Goal: Information Seeking & Learning: Learn about a topic

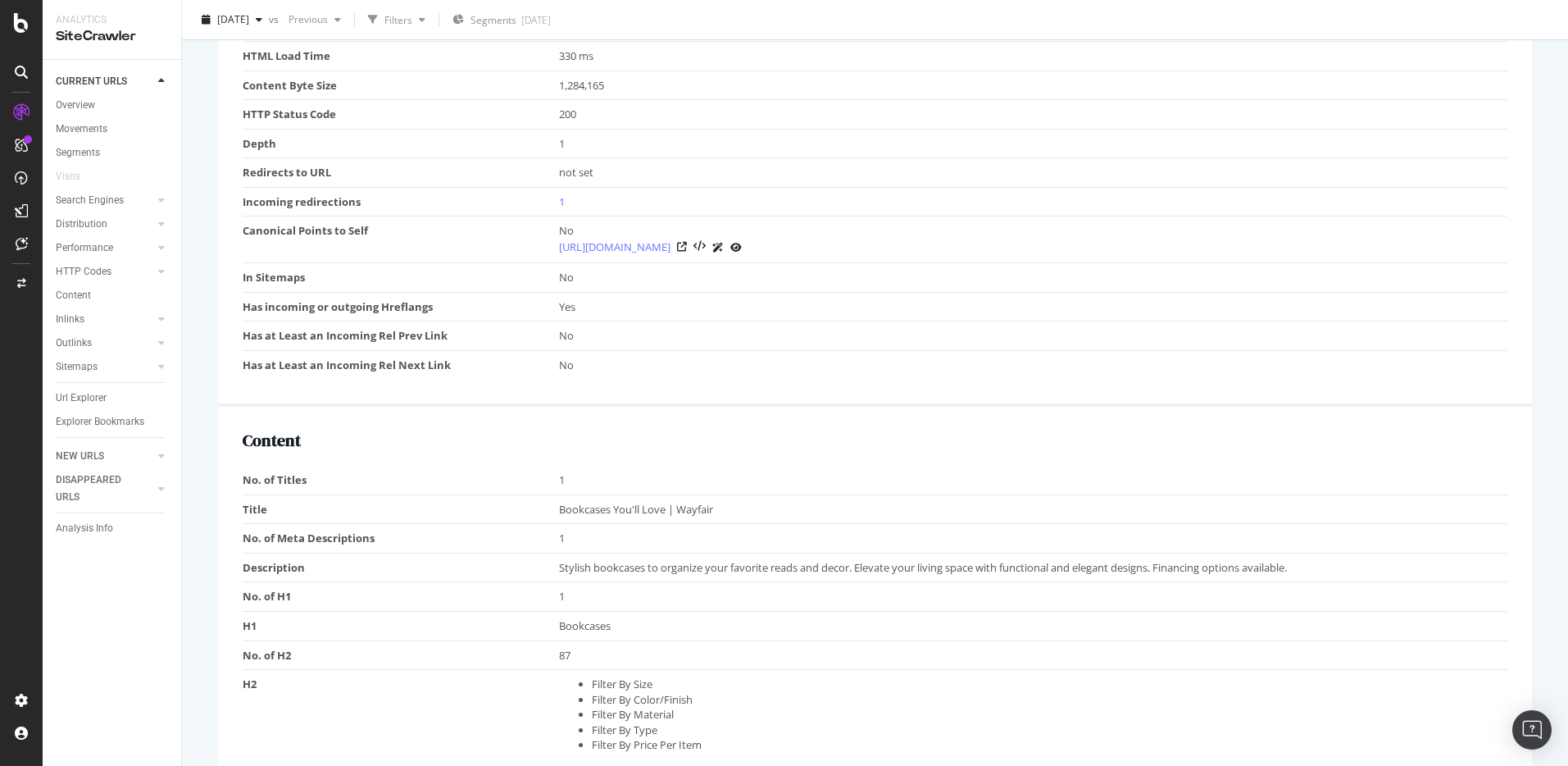
scroll to position [882, 0]
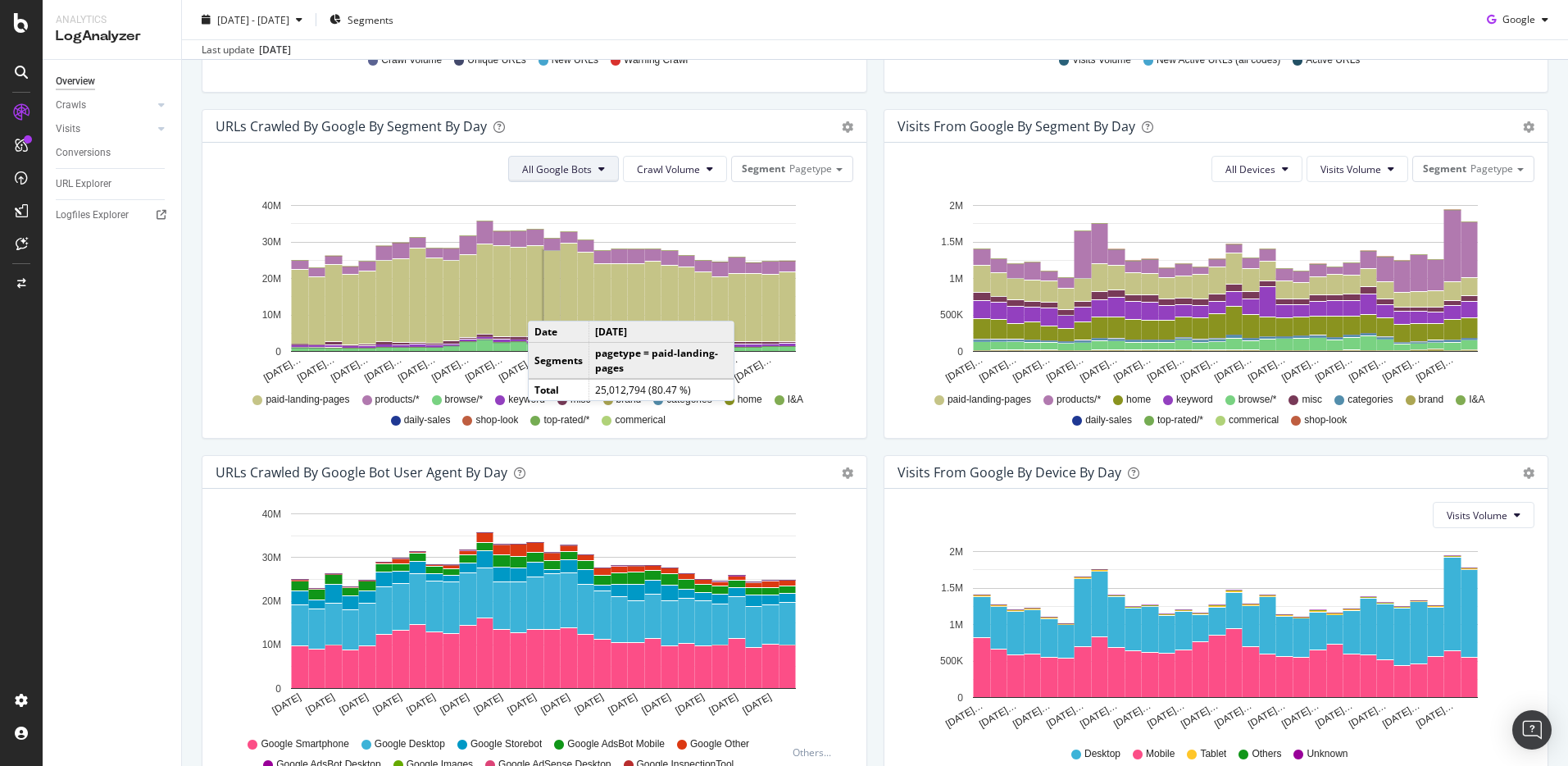
scroll to position [506, 0]
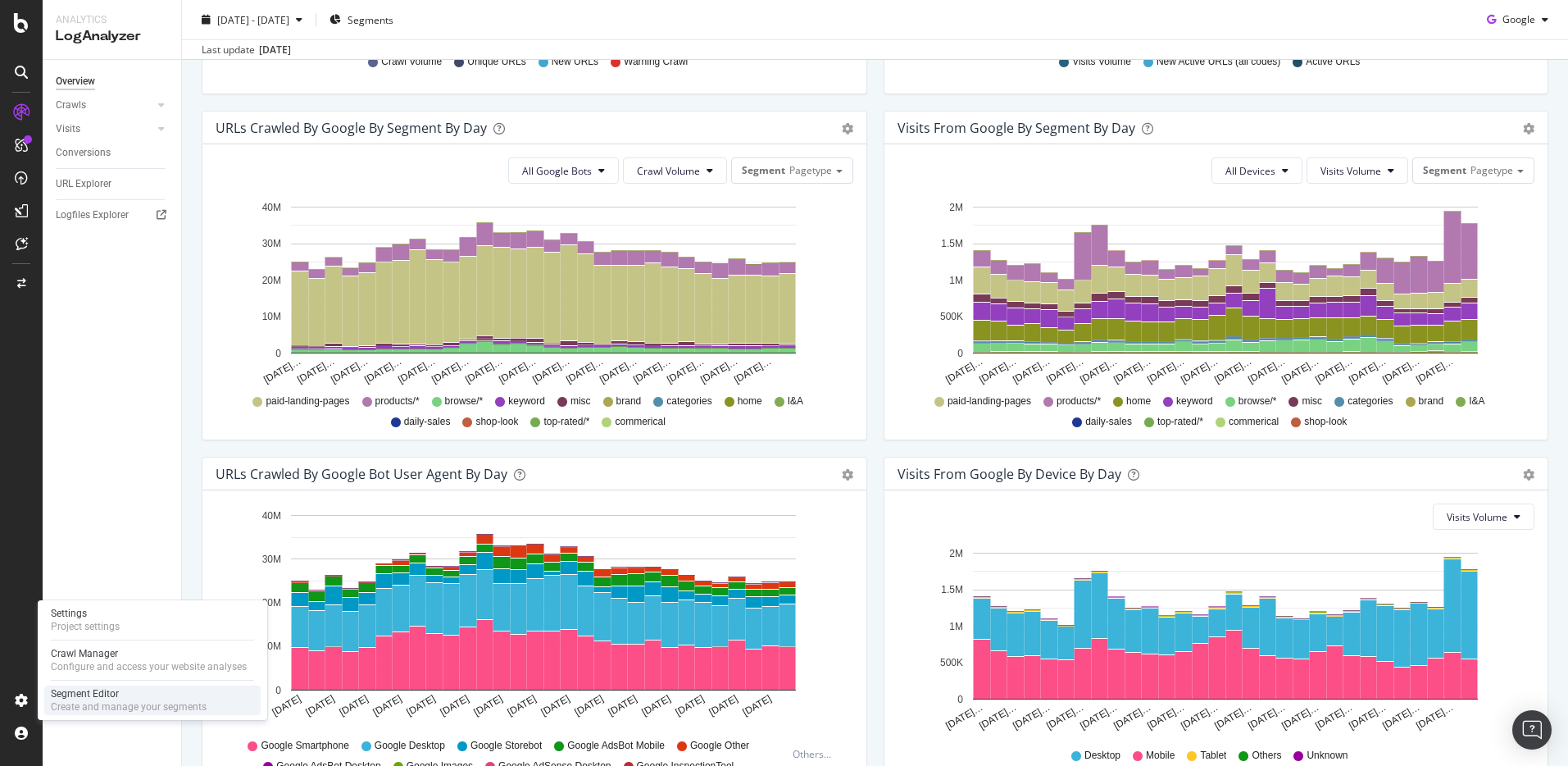
click at [99, 697] on div "Segment Editor" at bounding box center [128, 693] width 156 height 13
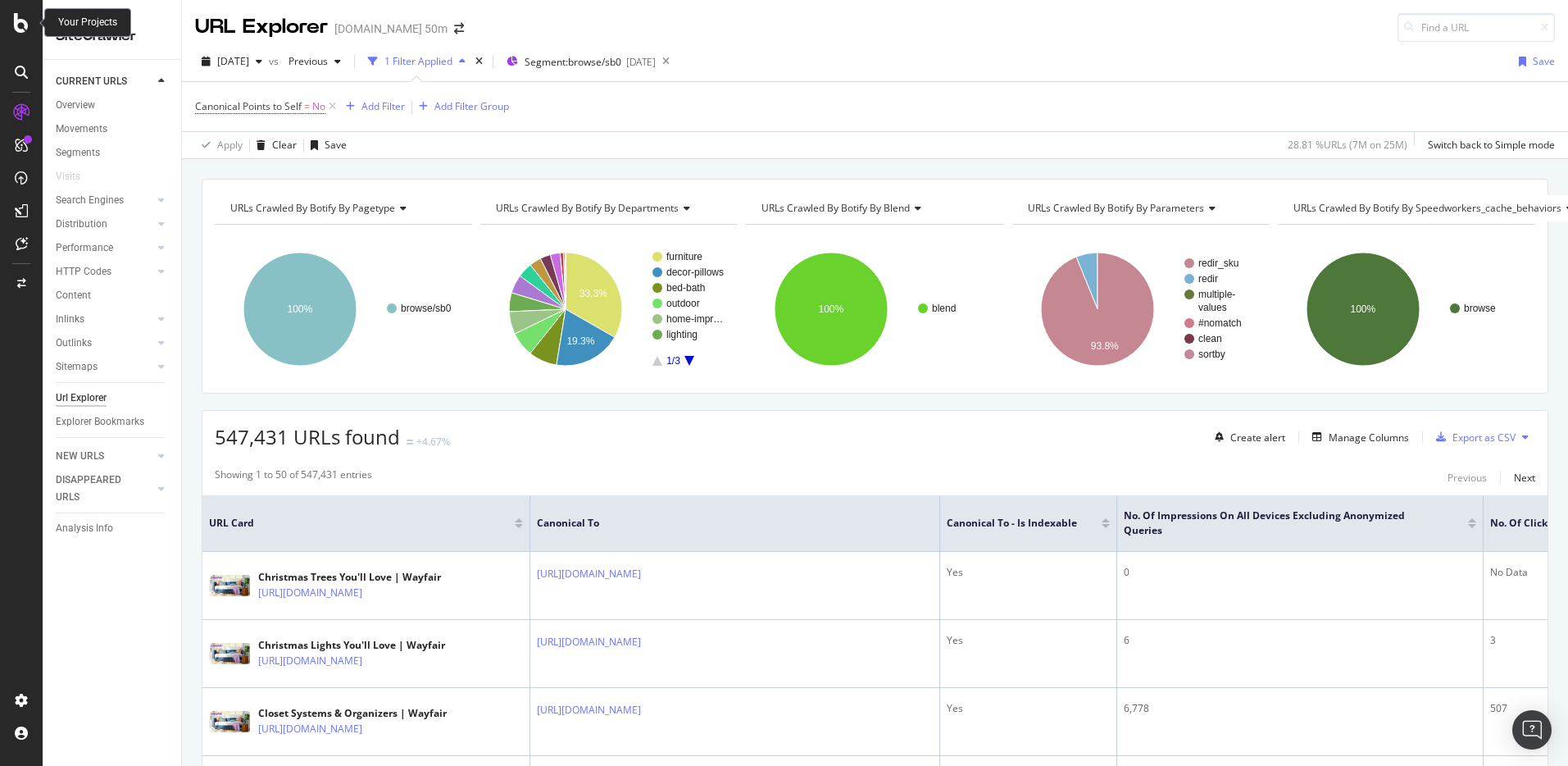
click at [23, 20] on icon at bounding box center [20, 22] width 14 height 20
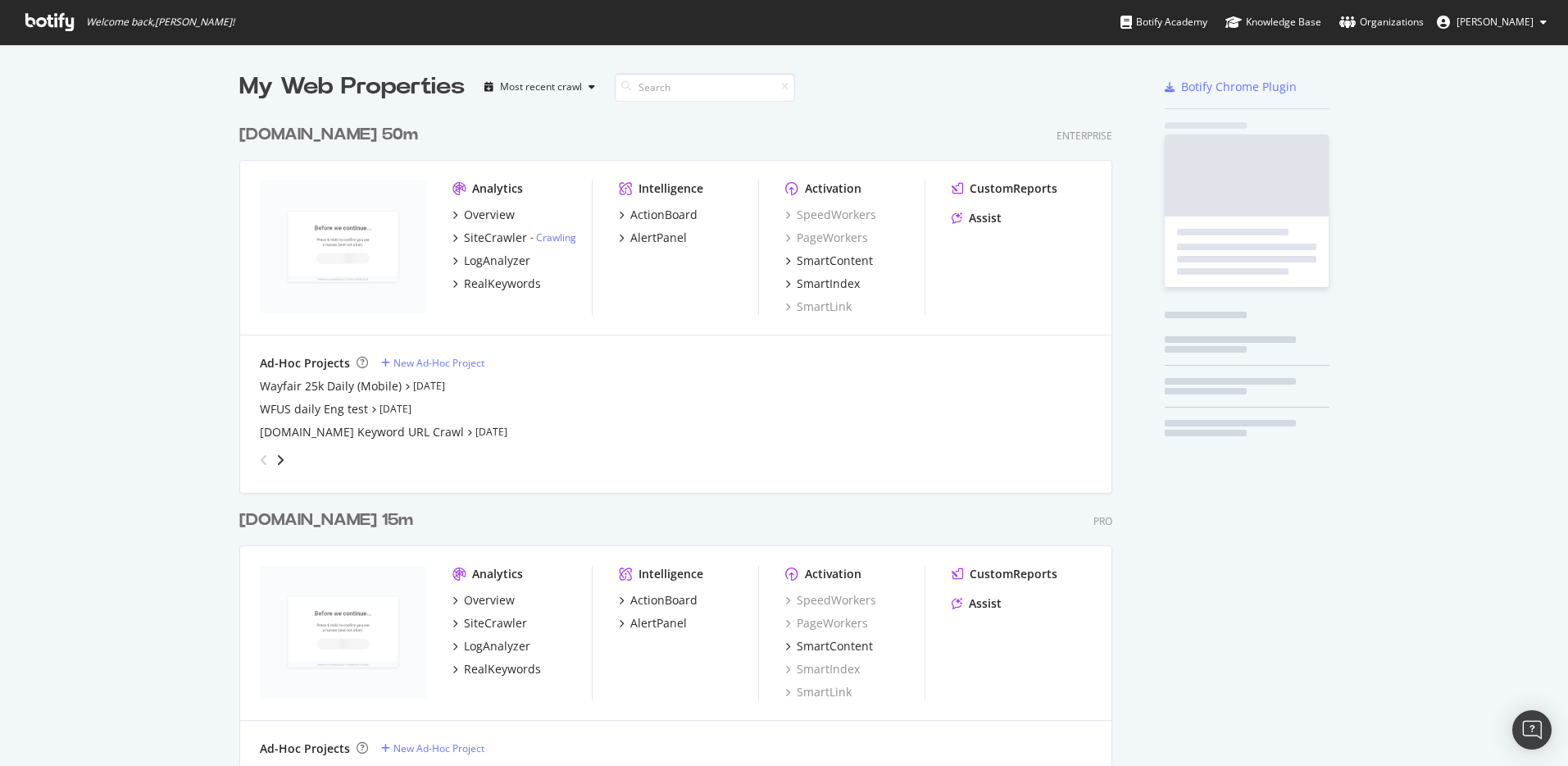
scroll to position [753, 1543]
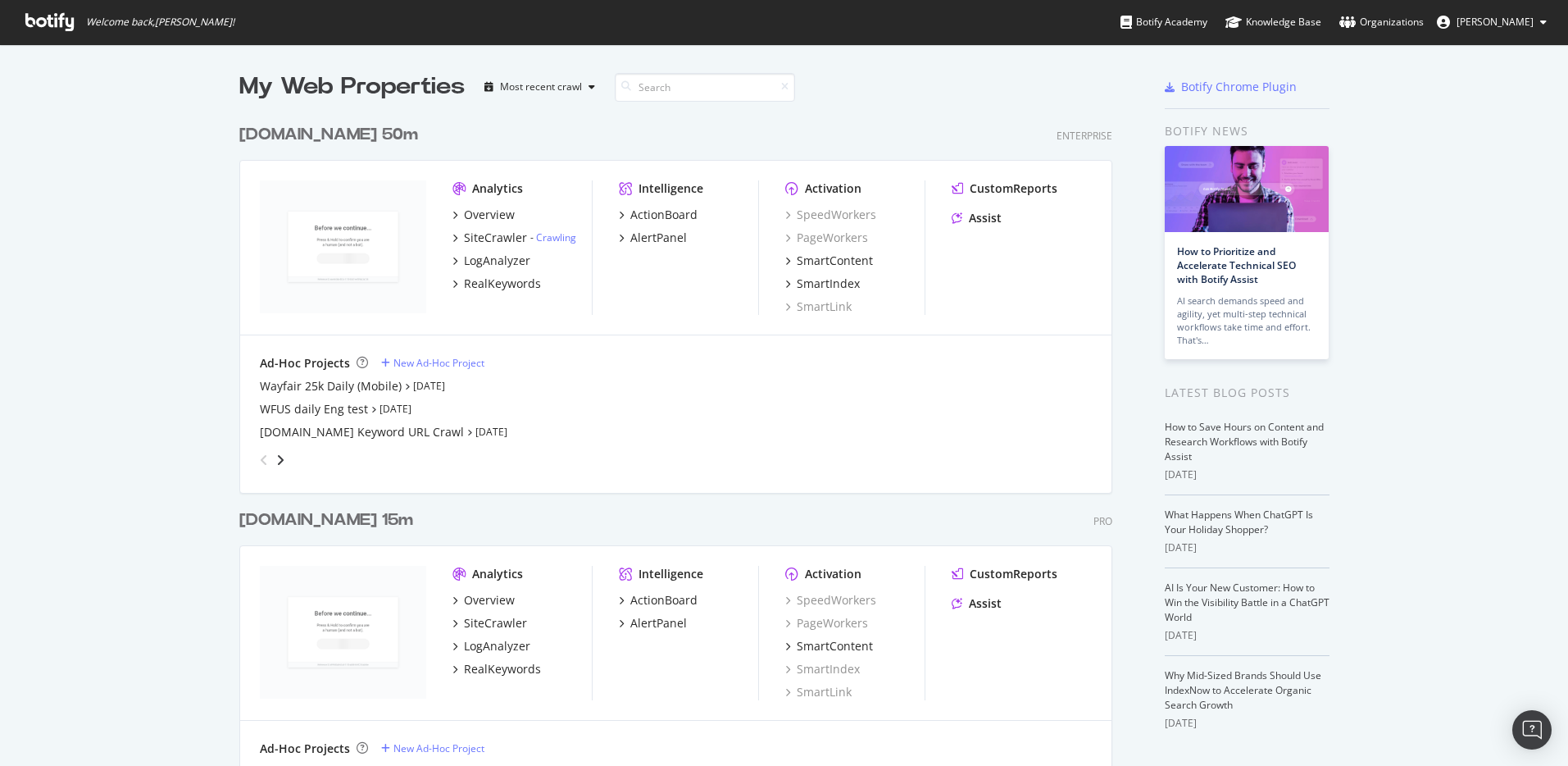
click at [286, 135] on div "[DOMAIN_NAME] 50m" at bounding box center [328, 134] width 179 height 24
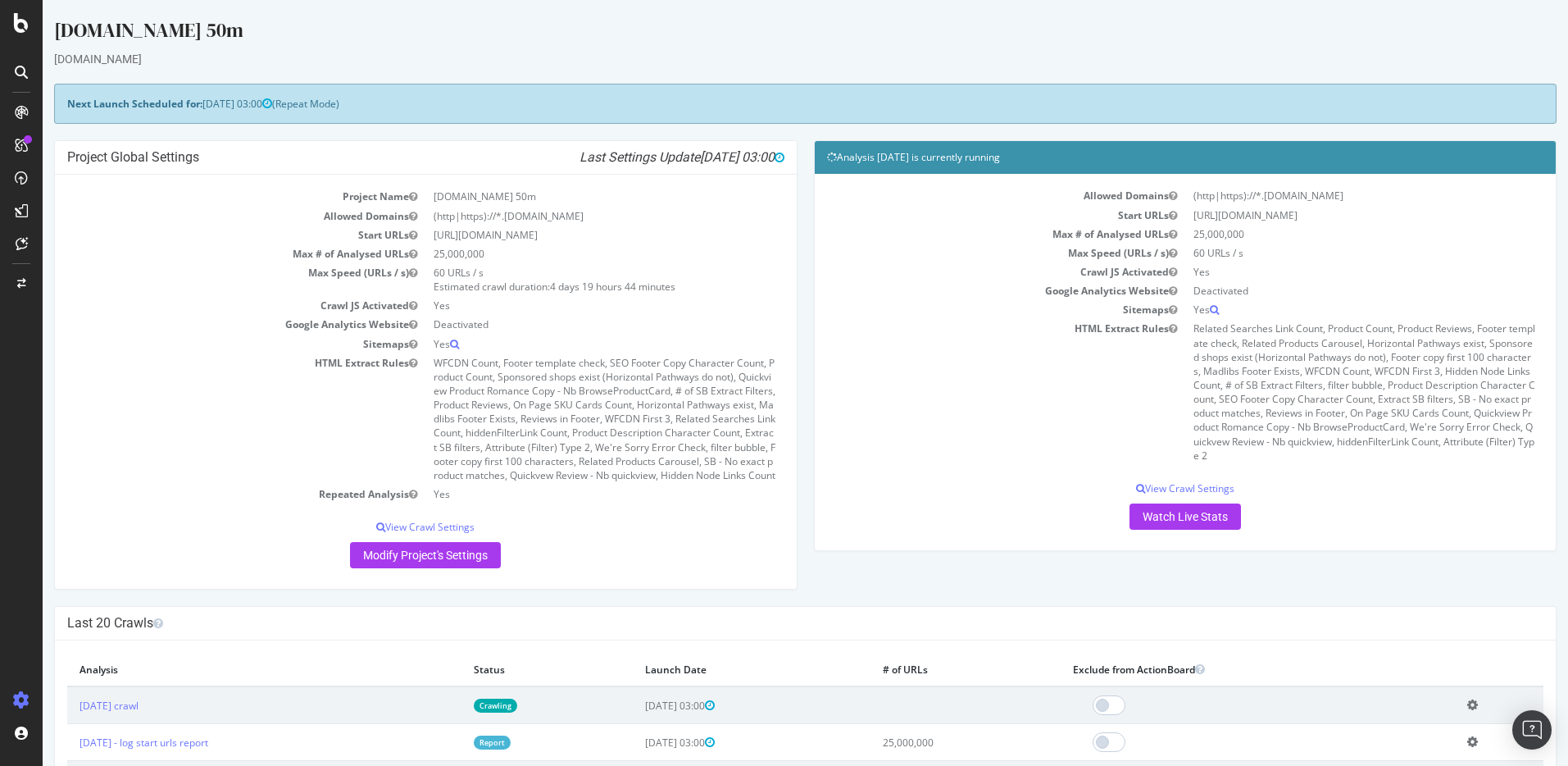
click at [1286, 390] on td "Related Searches Link Count, Product Count, Product Reviews, Footer template ch…" at bounding box center [1364, 392] width 358 height 146
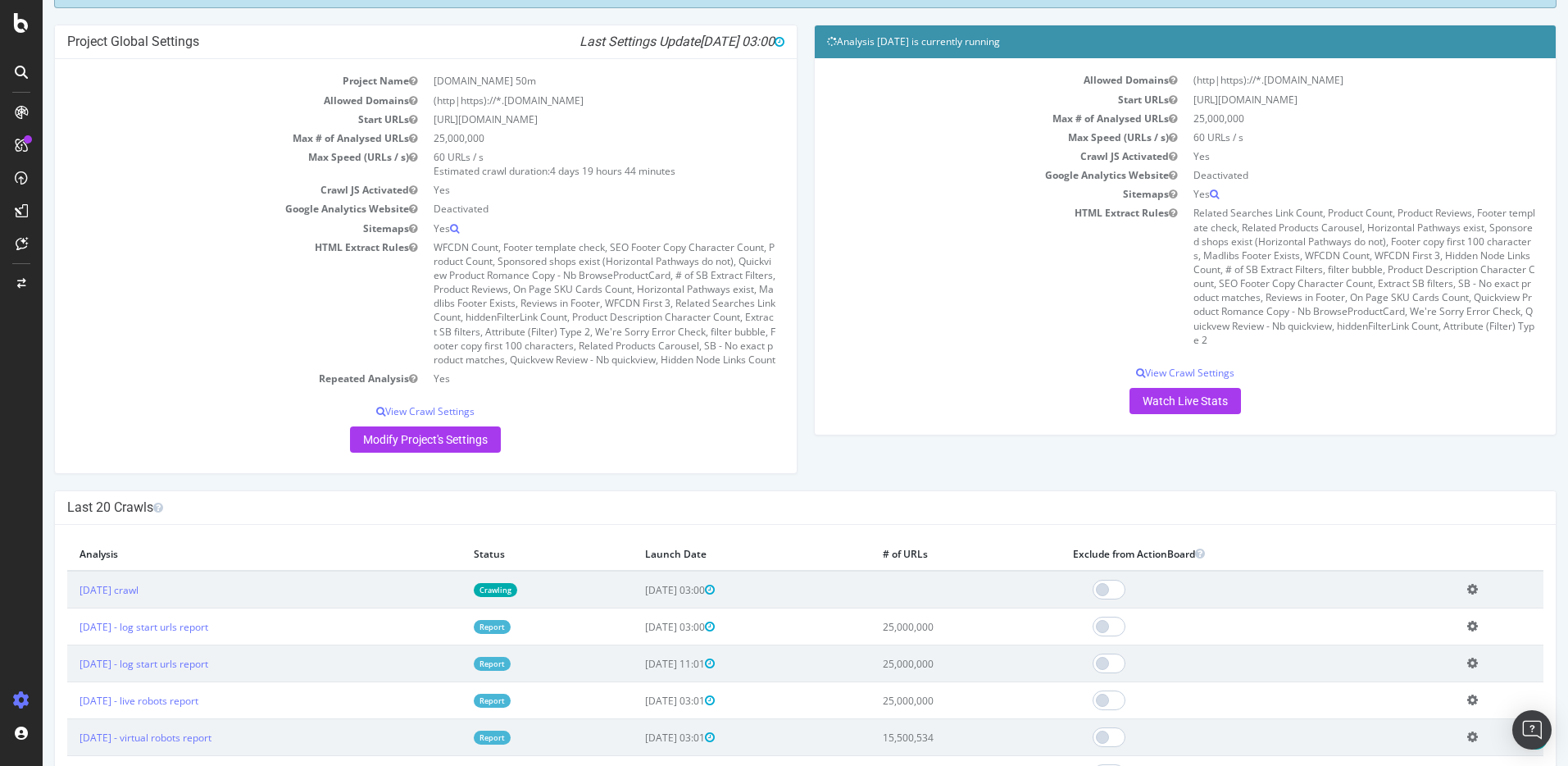
scroll to position [209, 0]
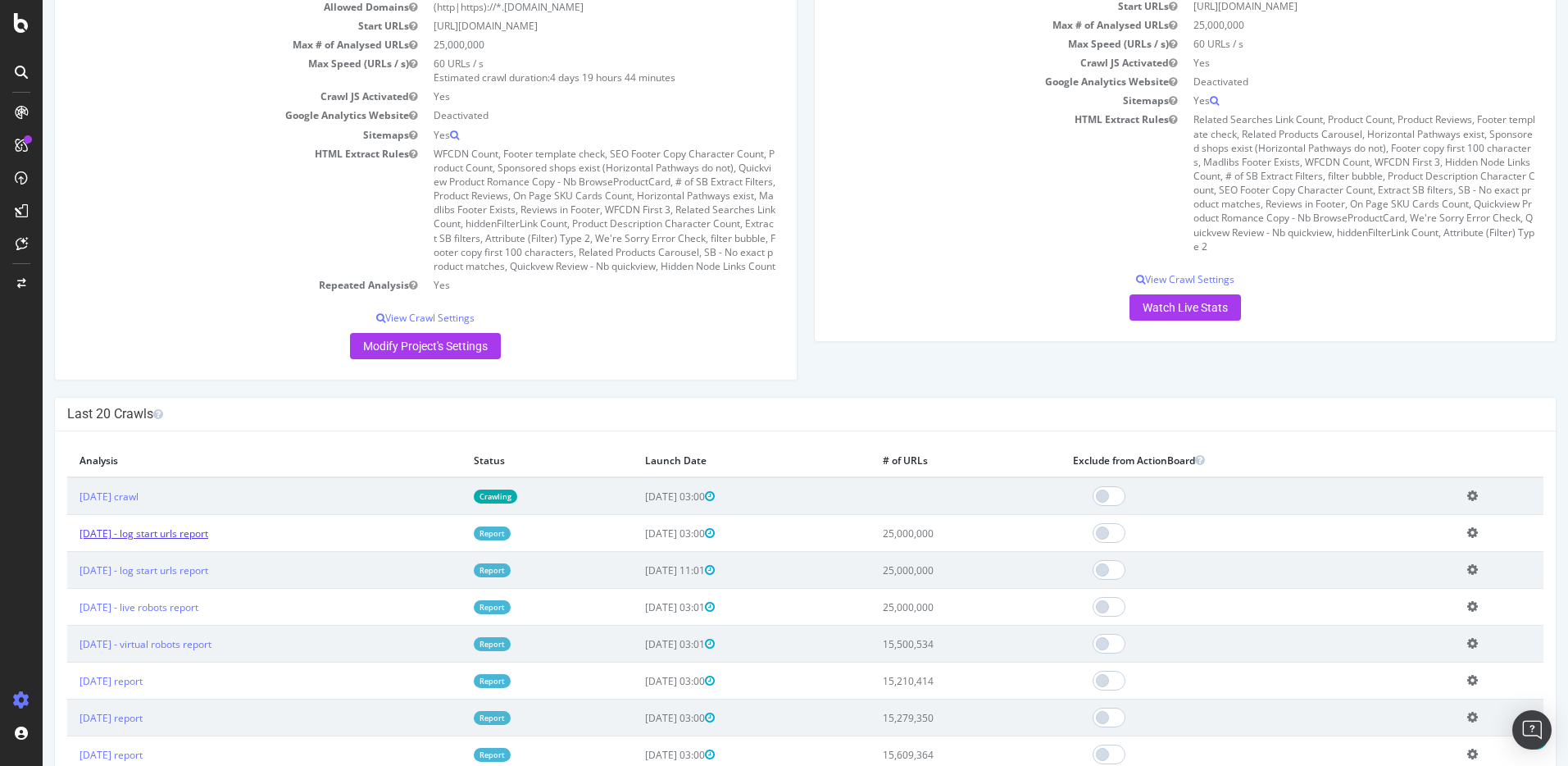
click at [111, 540] on link "2025 Sep. 11th - log start urls report" at bounding box center [143, 533] width 128 height 14
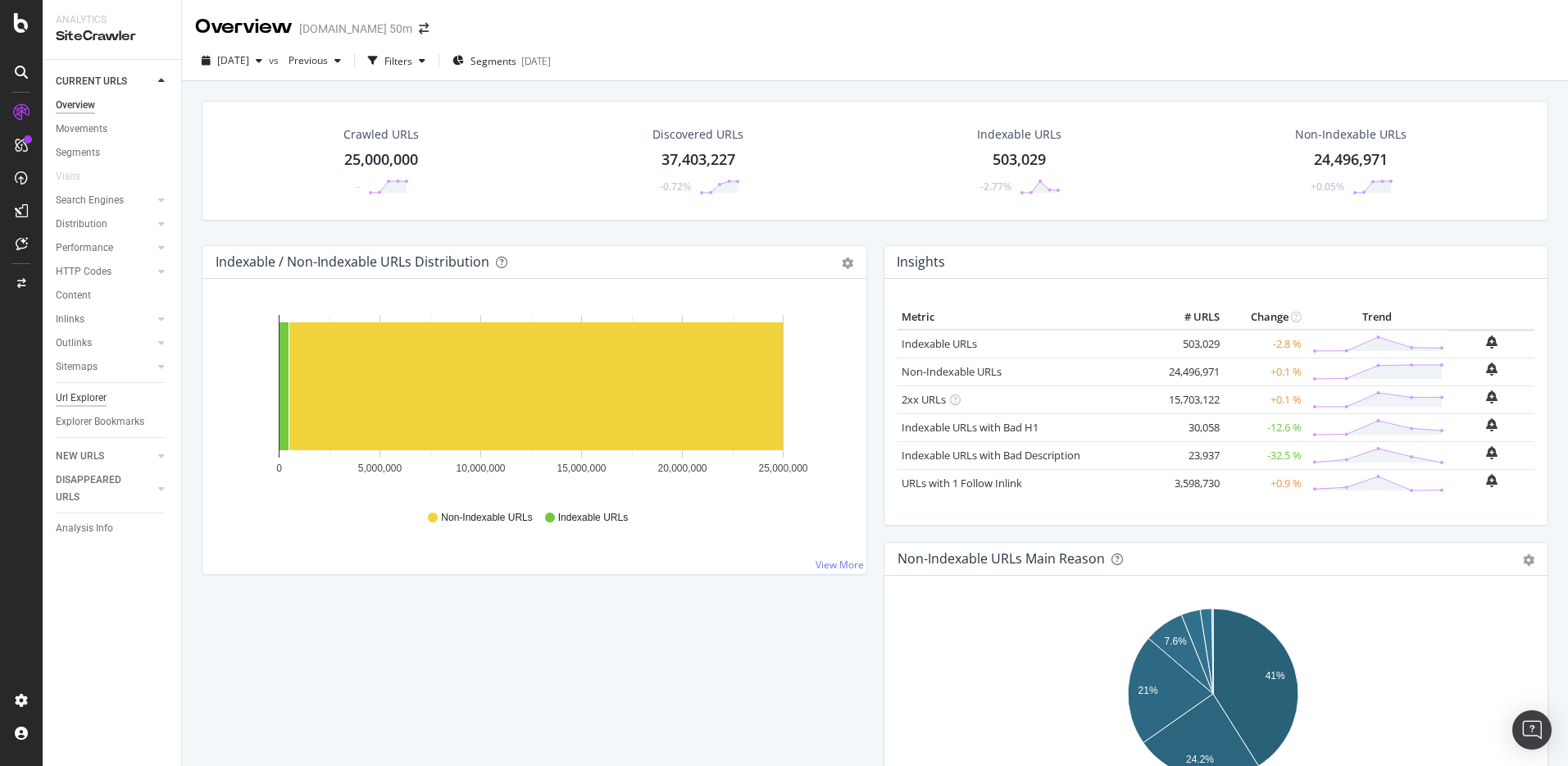
click at [77, 393] on div "Url Explorer" at bounding box center [82, 398] width 51 height 17
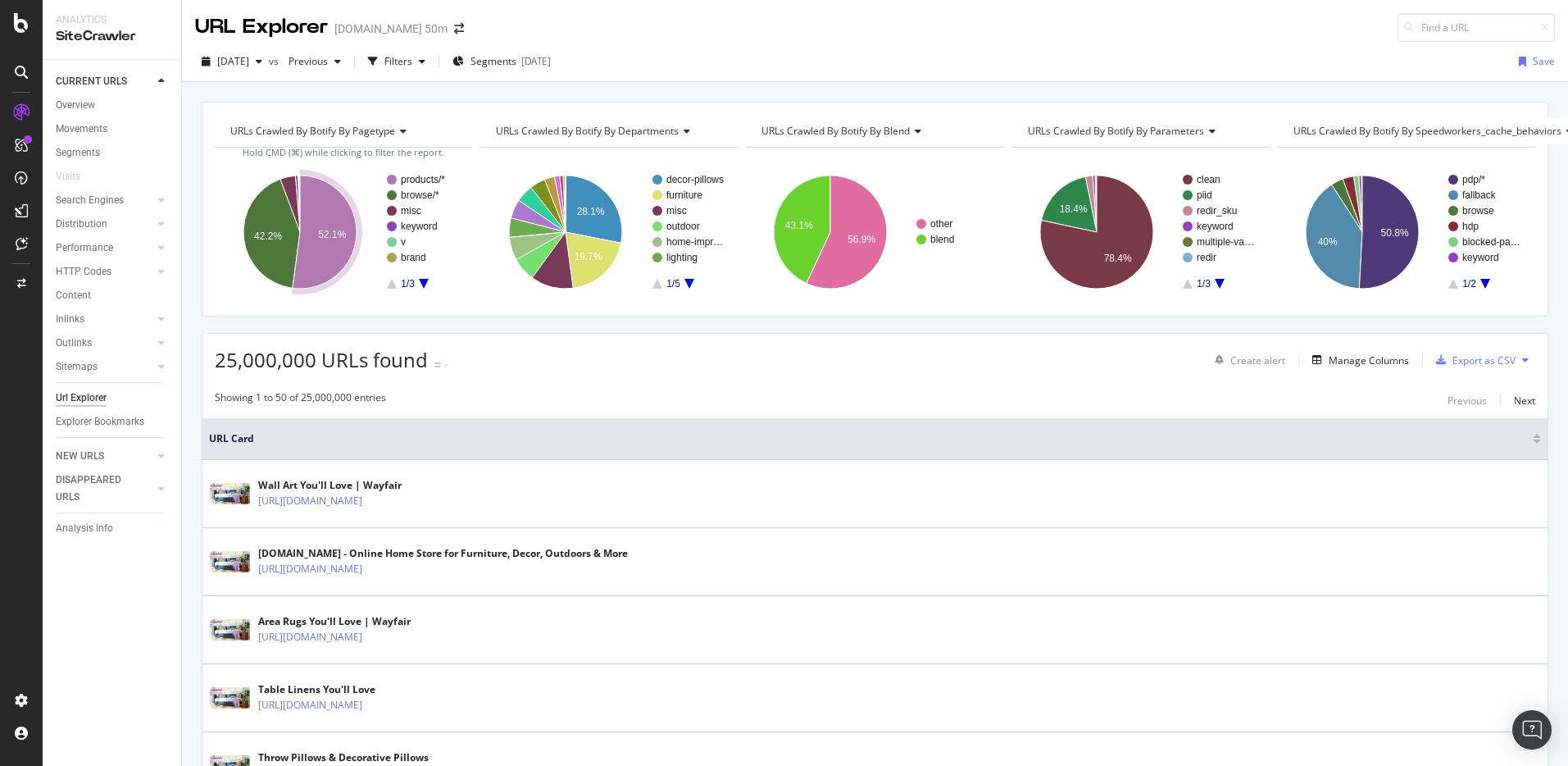
click at [1210, 34] on div "URL Explorer Wayfair.com 50m" at bounding box center [875, 20] width 1386 height 42
click at [1351, 355] on div "Manage Columns" at bounding box center [1369, 360] width 80 height 14
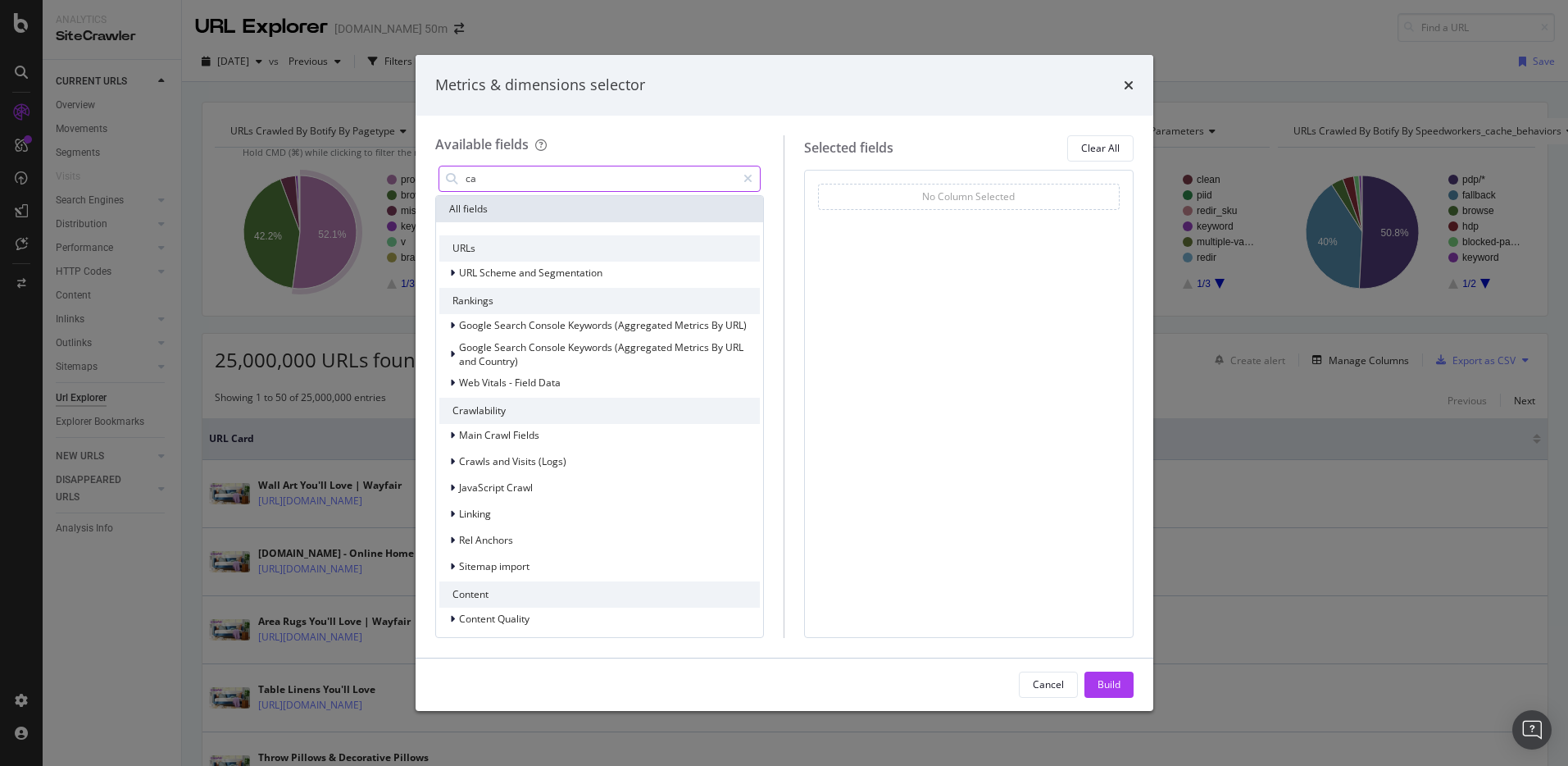
type input "c"
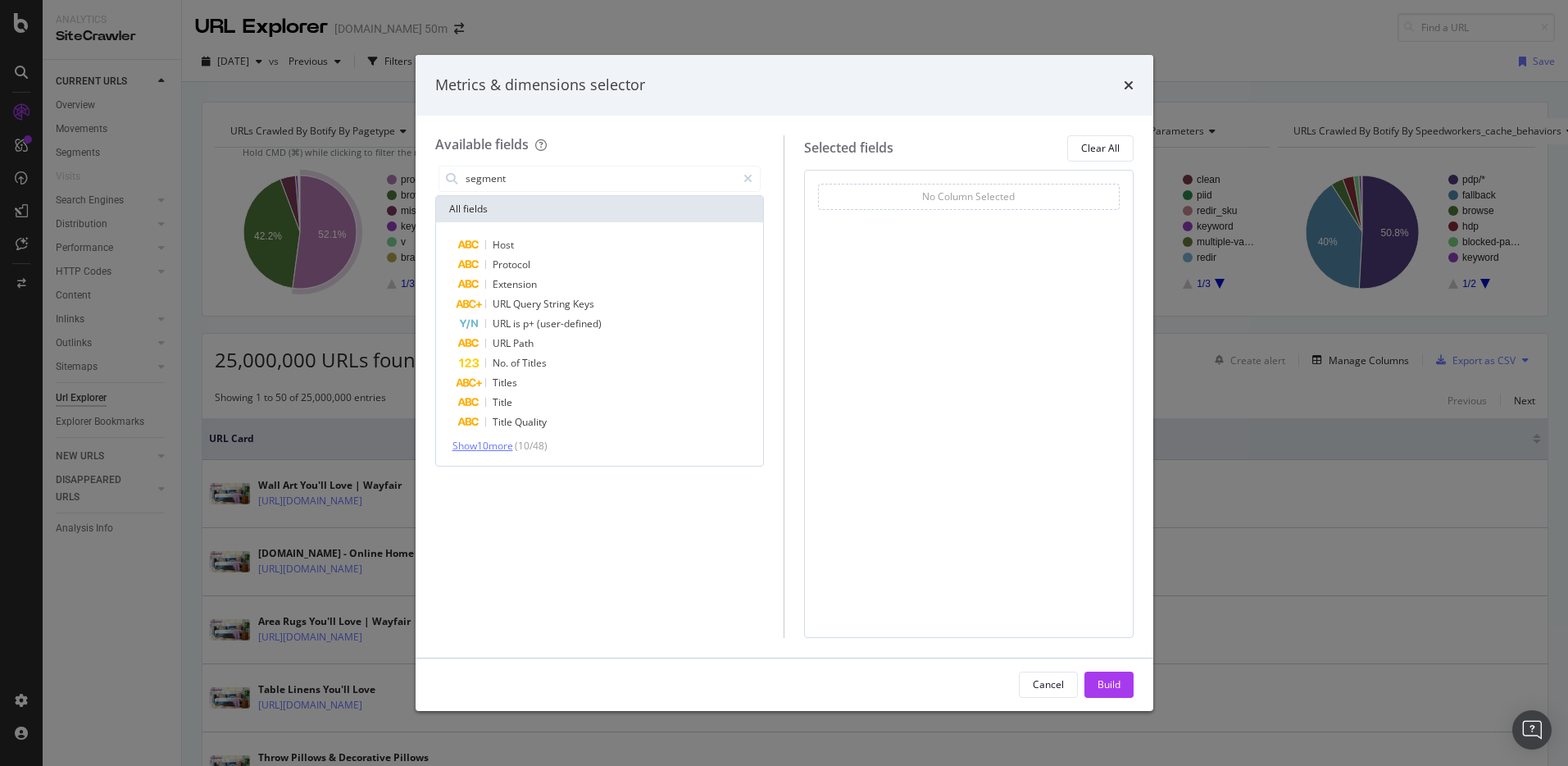
type input "segment"
click at [482, 444] on span "Show 10 more" at bounding box center [482, 445] width 60 height 14
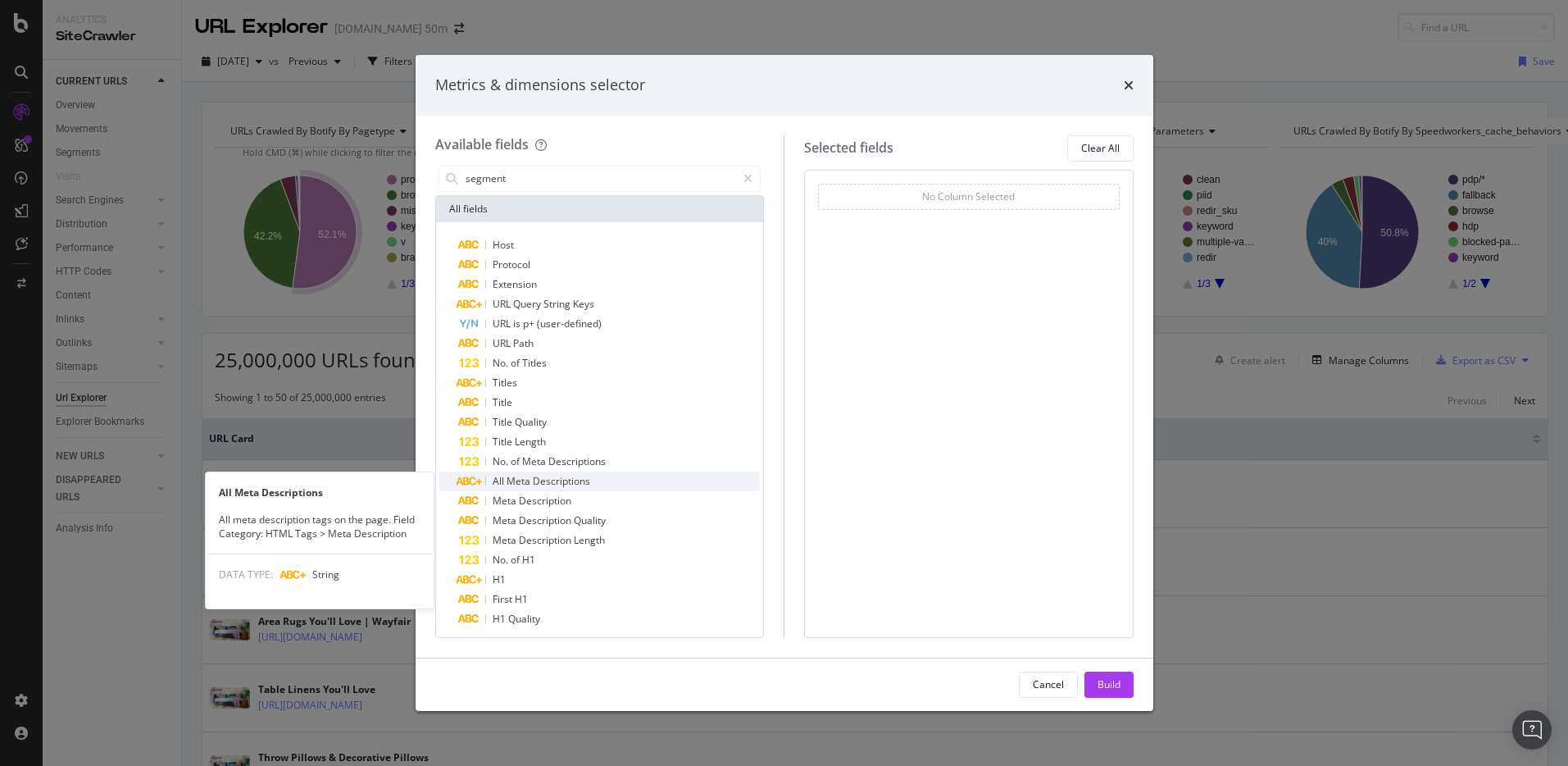
scroll to position [26, 0]
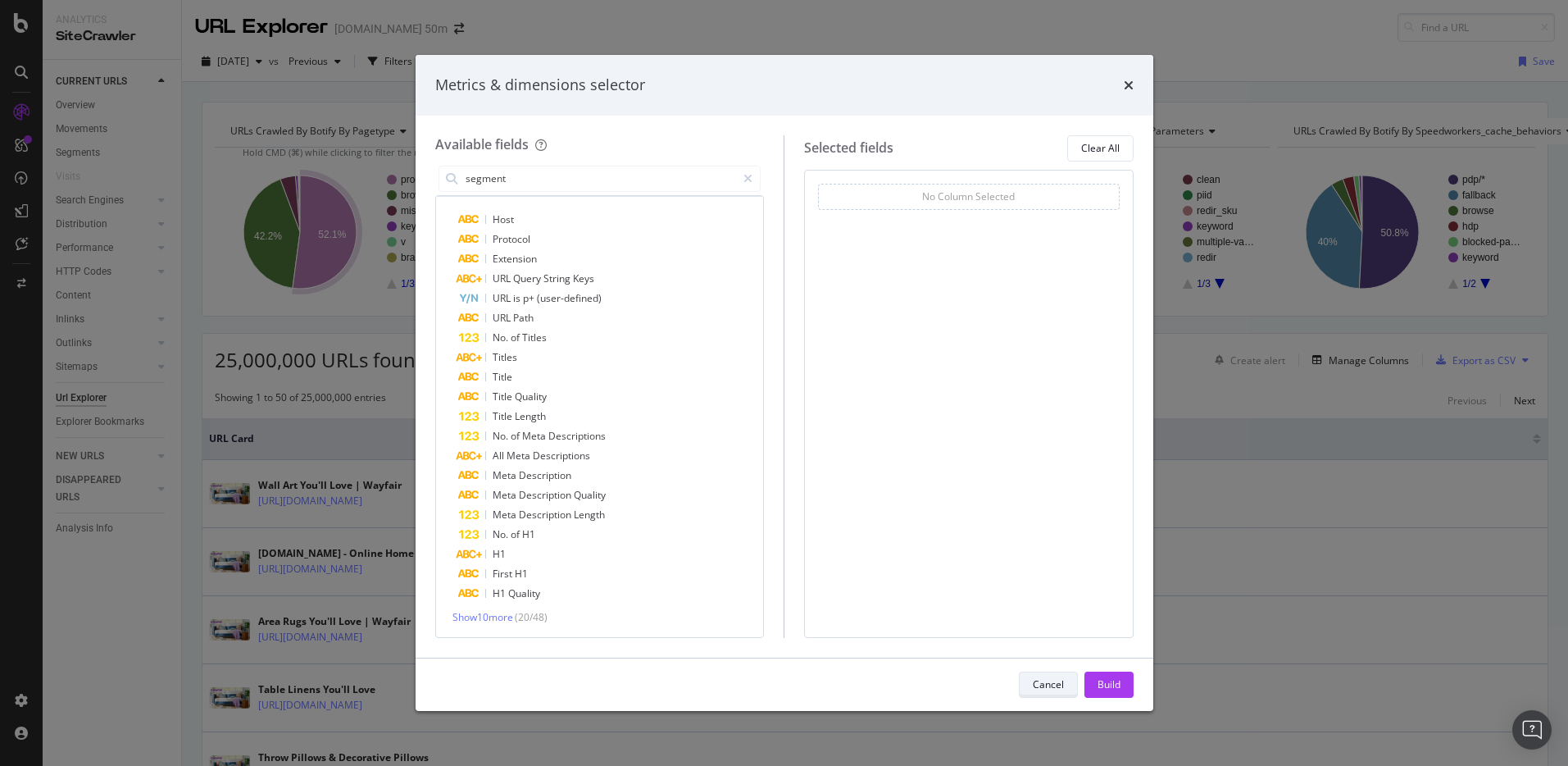
click at [1047, 687] on div "Cancel" at bounding box center [1048, 684] width 31 height 14
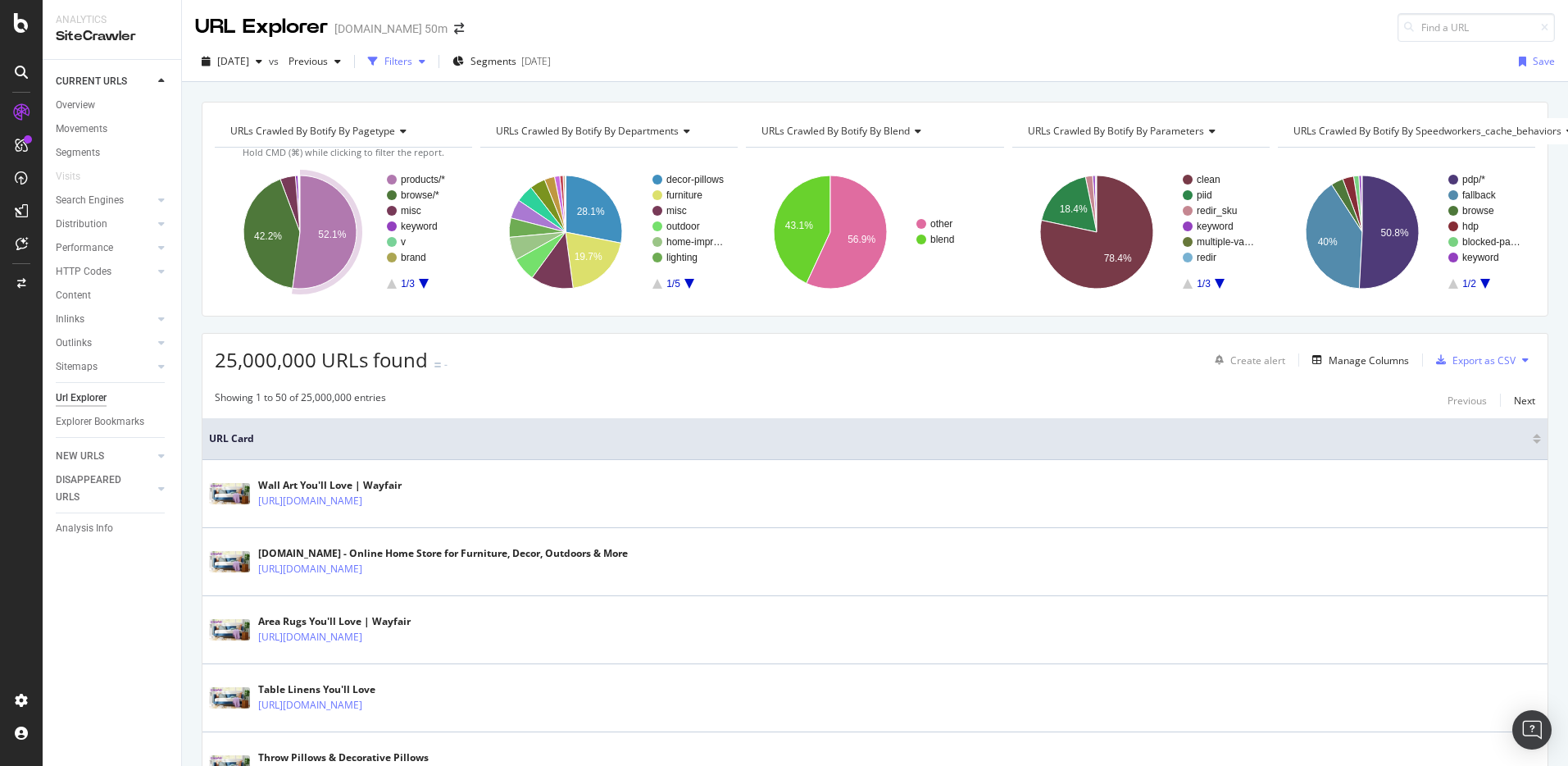
click at [413, 64] on div "Filters" at bounding box center [398, 61] width 28 height 14
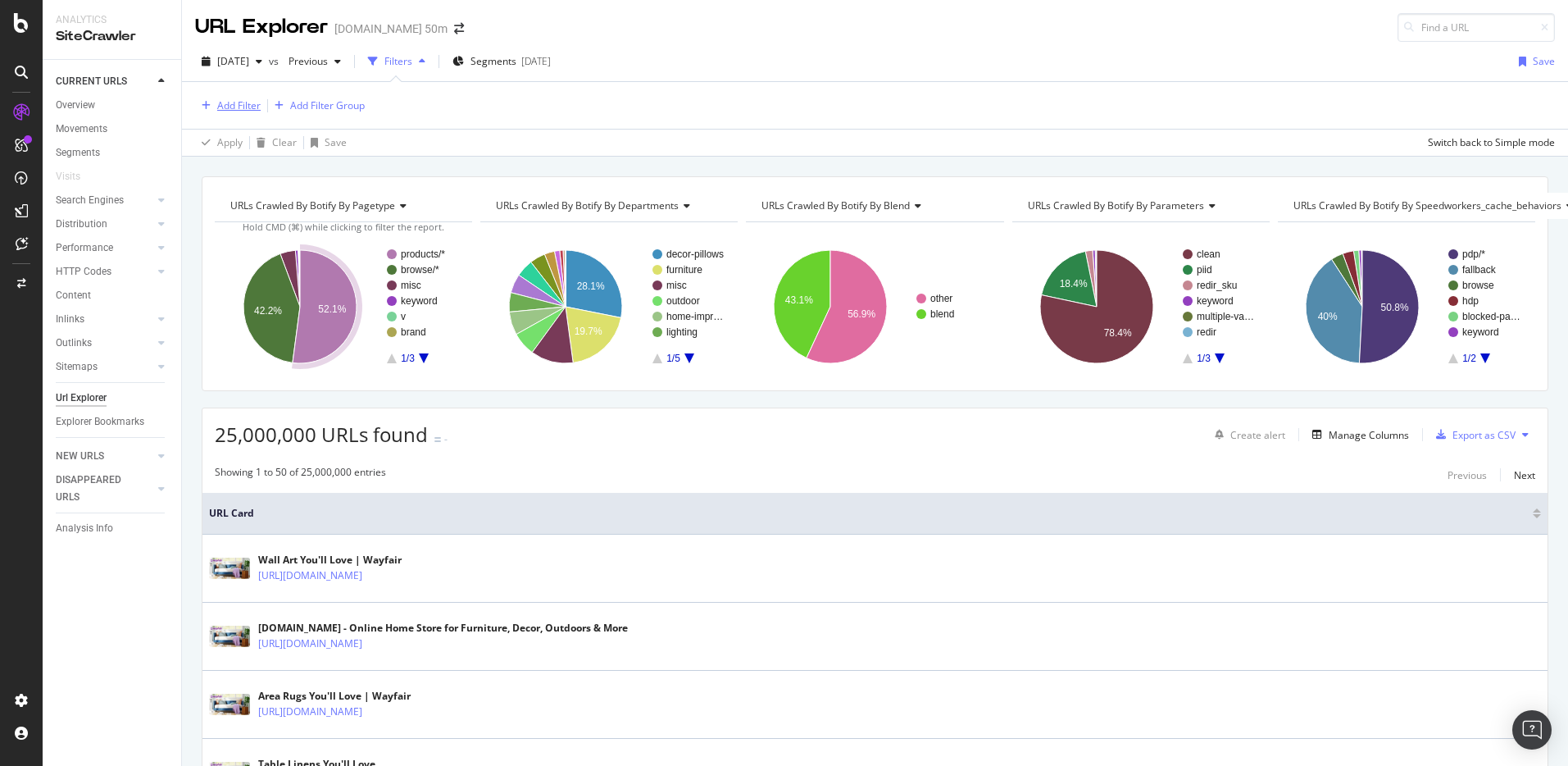
click at [232, 108] on div "Add Filter" at bounding box center [238, 106] width 43 height 14
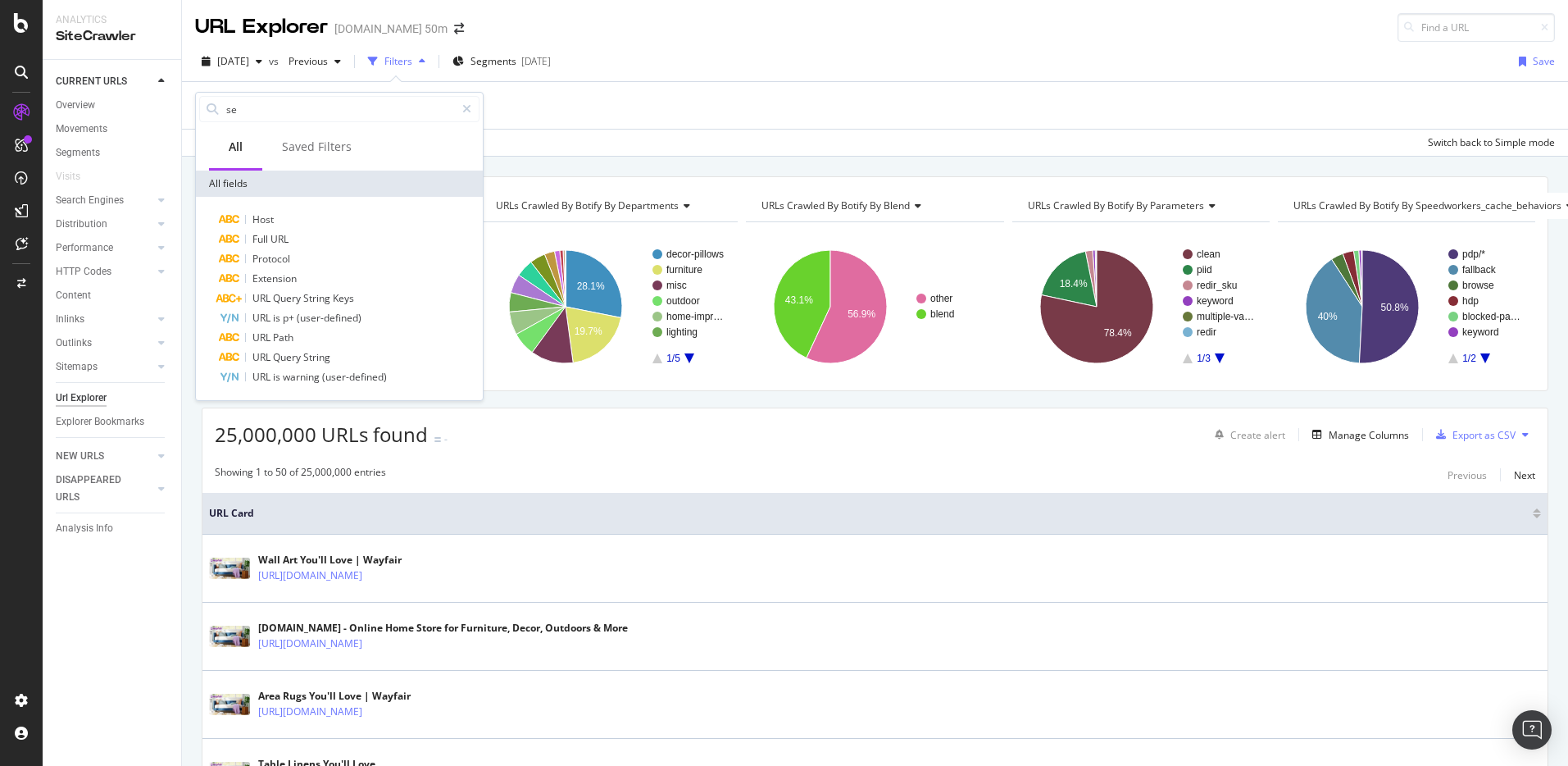
type input "s"
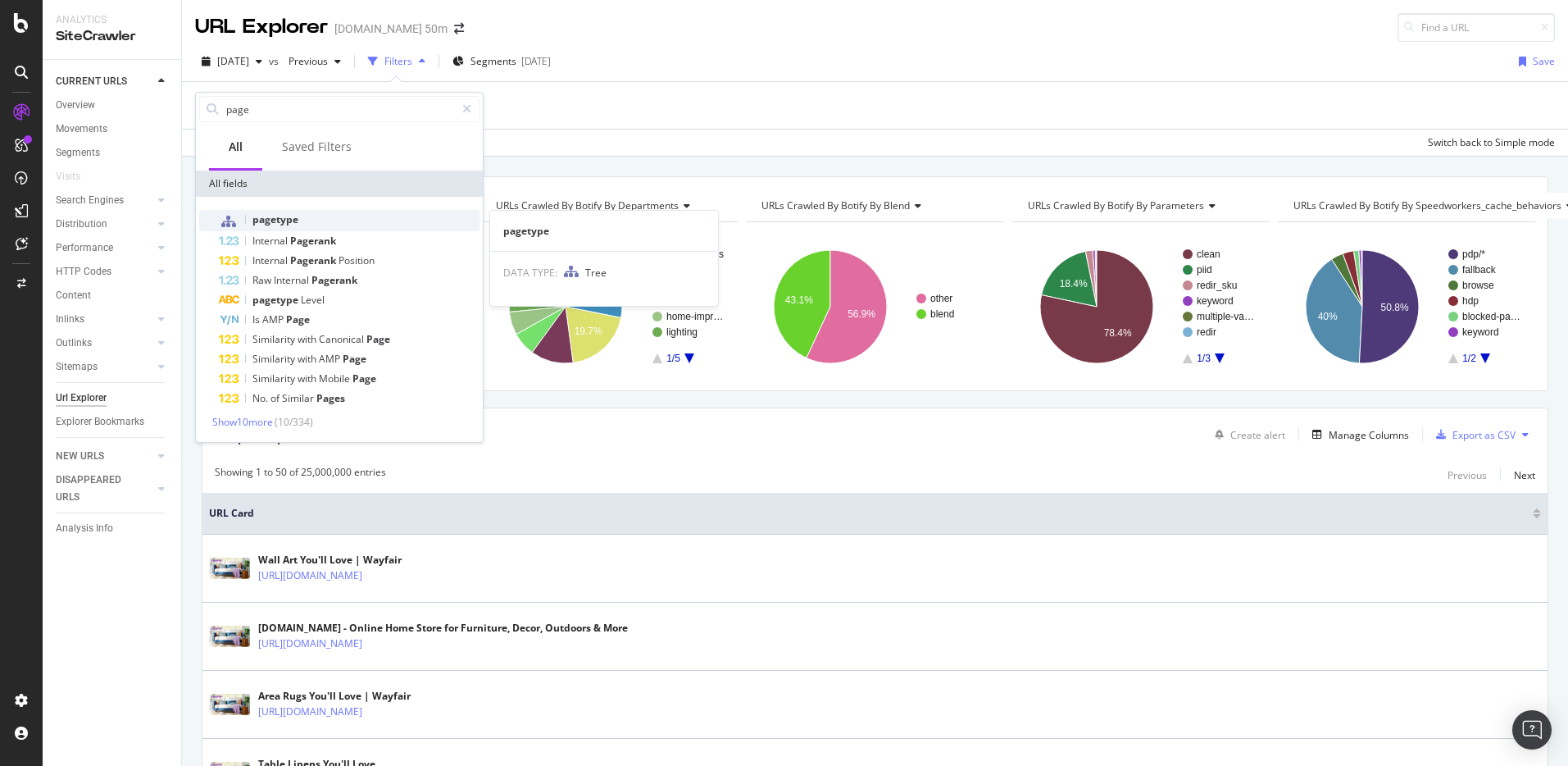
type input "page"
click at [276, 221] on span "pagetype" at bounding box center [276, 219] width 46 height 14
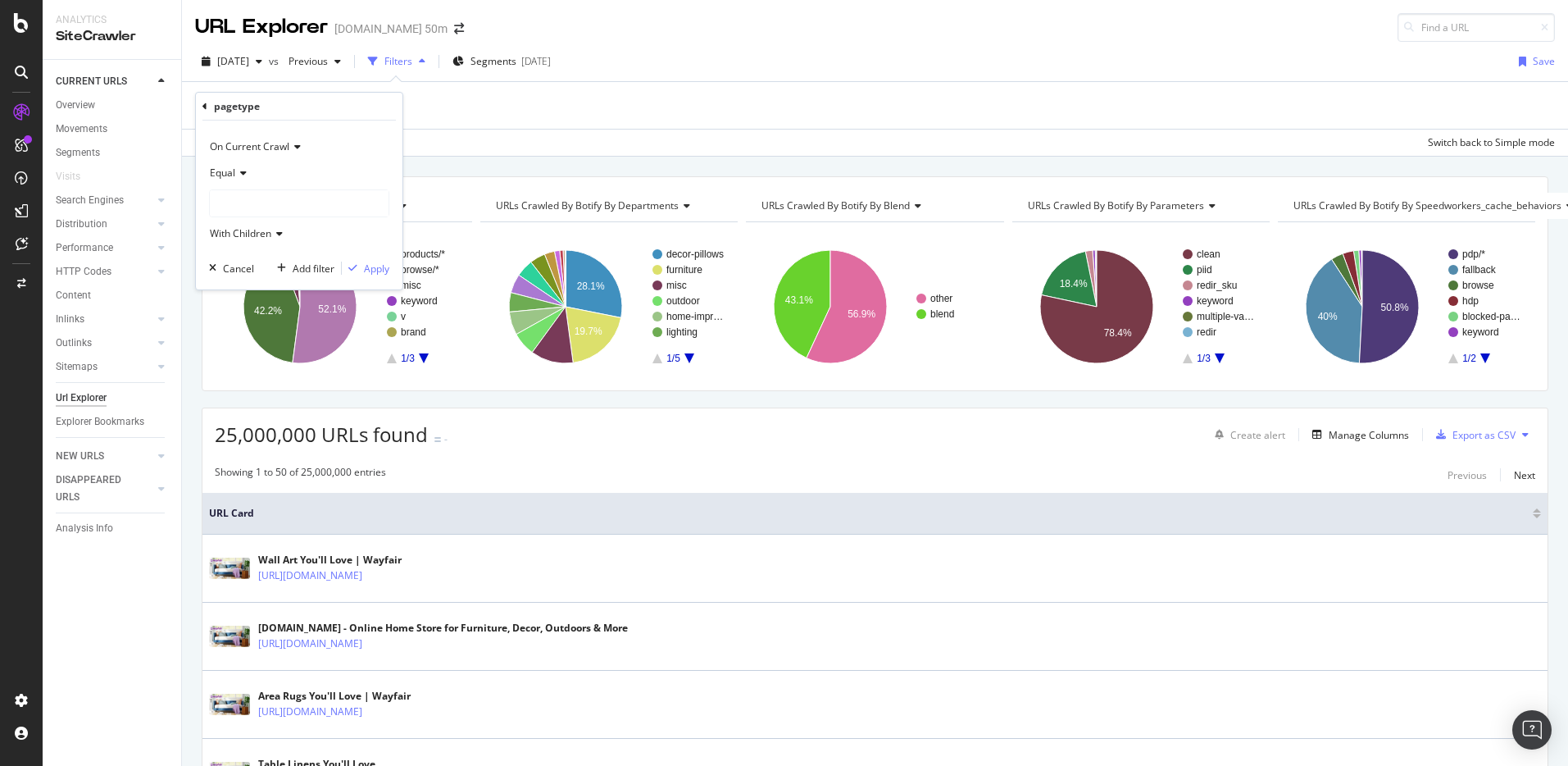
click at [240, 174] on icon at bounding box center [240, 173] width 11 height 10
click at [272, 203] on div at bounding box center [299, 203] width 179 height 26
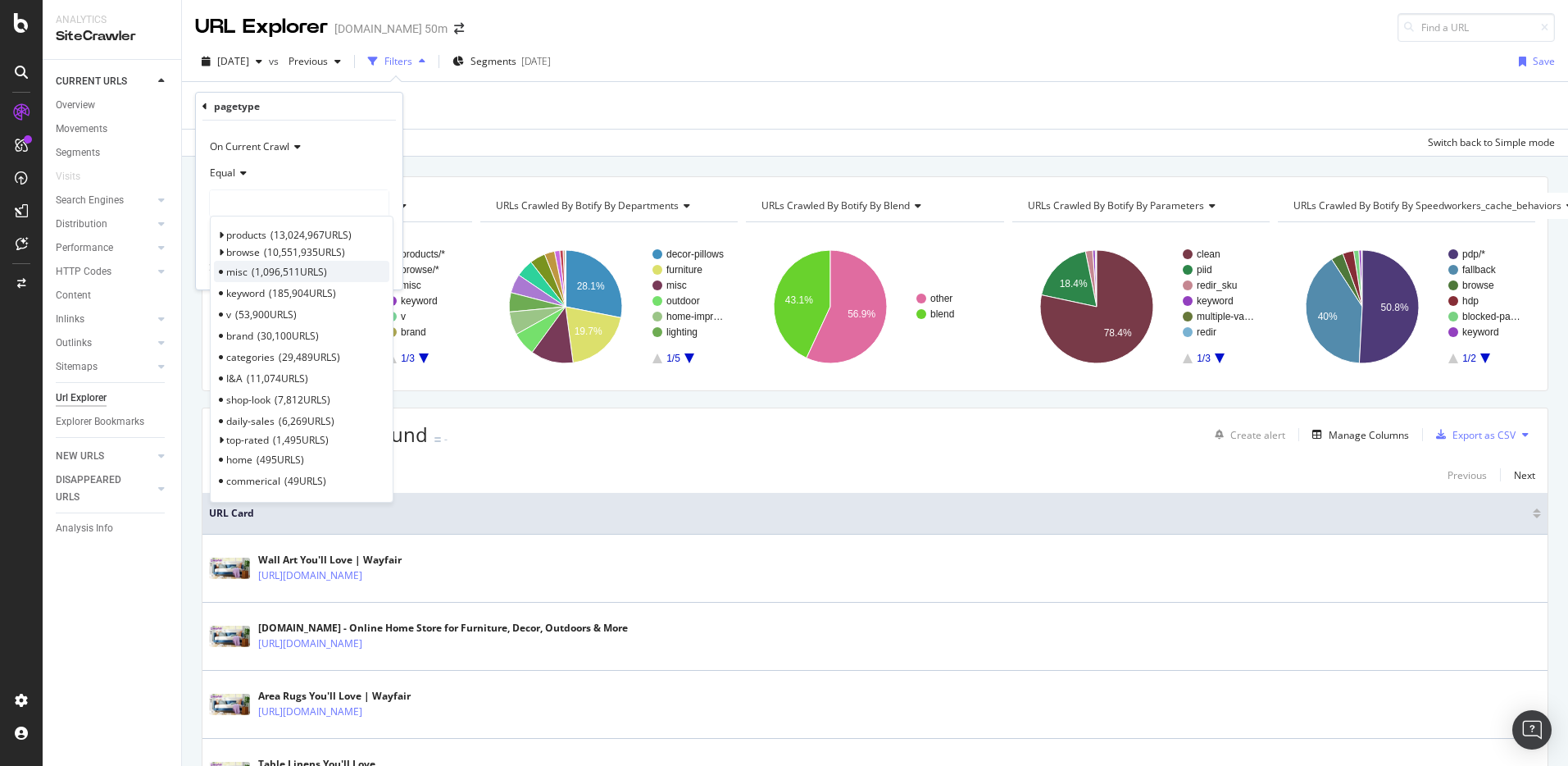
click at [256, 270] on span "1,096,511 URLS" at bounding box center [289, 272] width 76 height 14
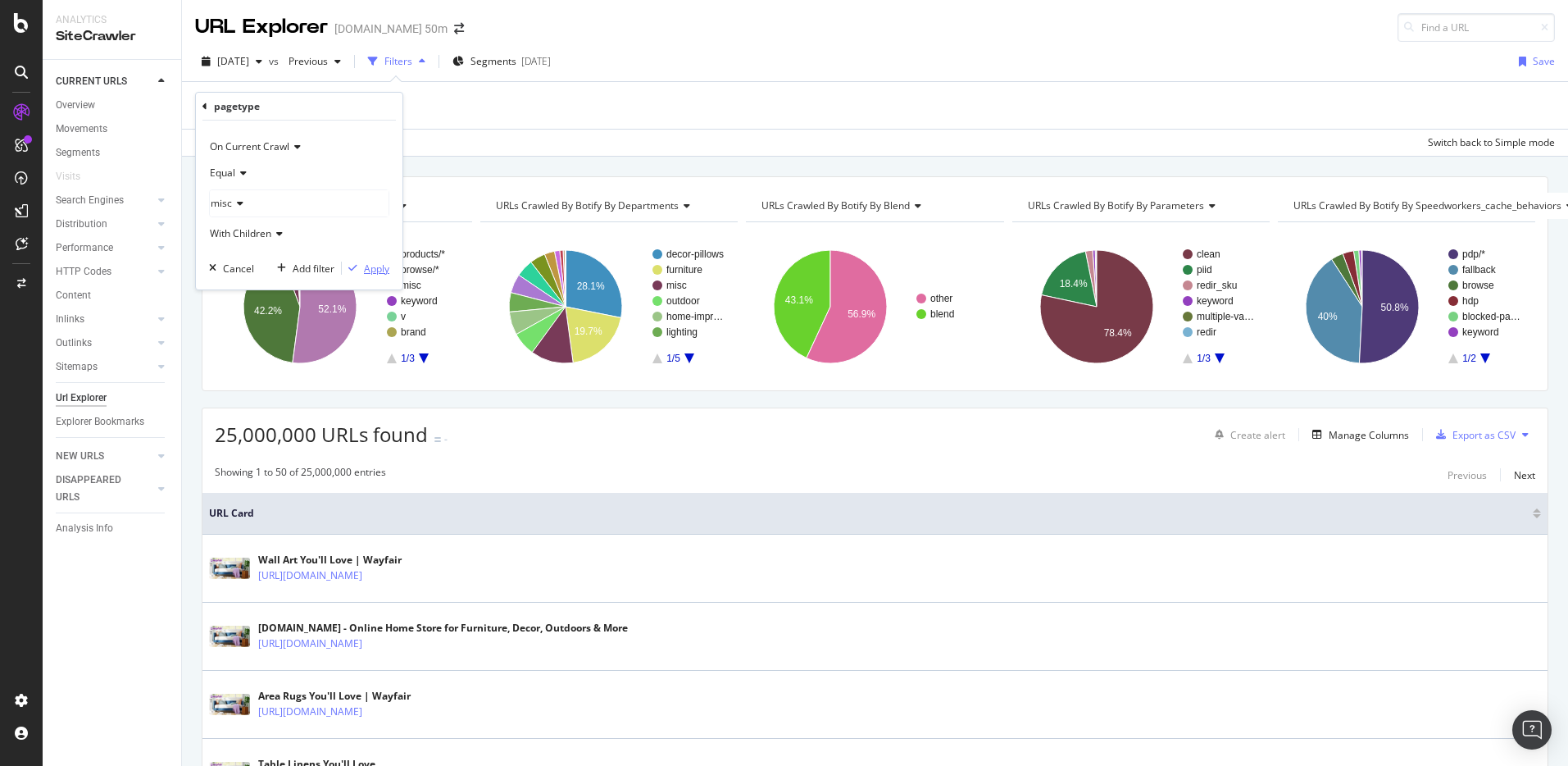
click at [379, 269] on div "Apply" at bounding box center [377, 268] width 26 height 14
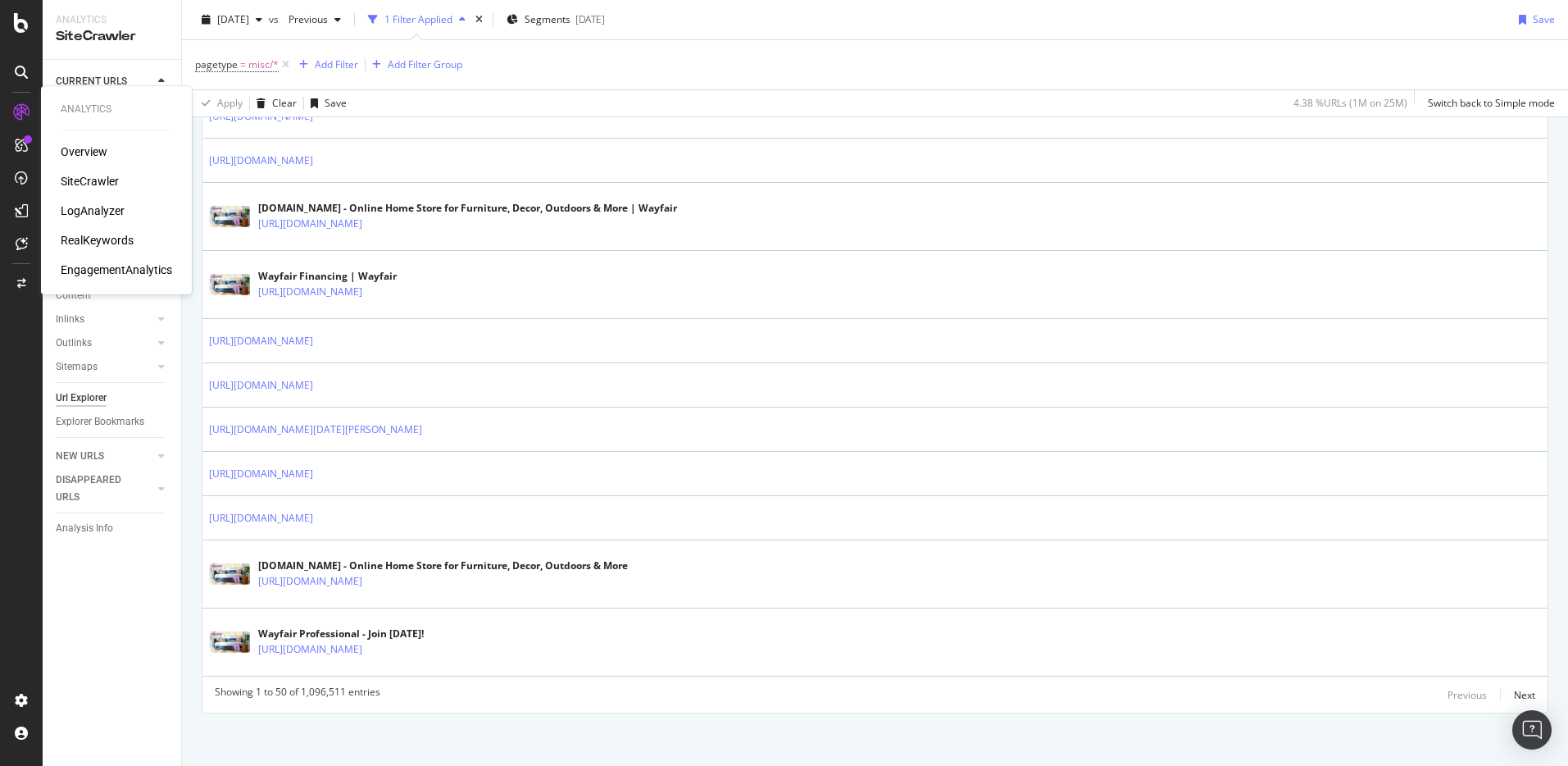
scroll to position [2605, 0]
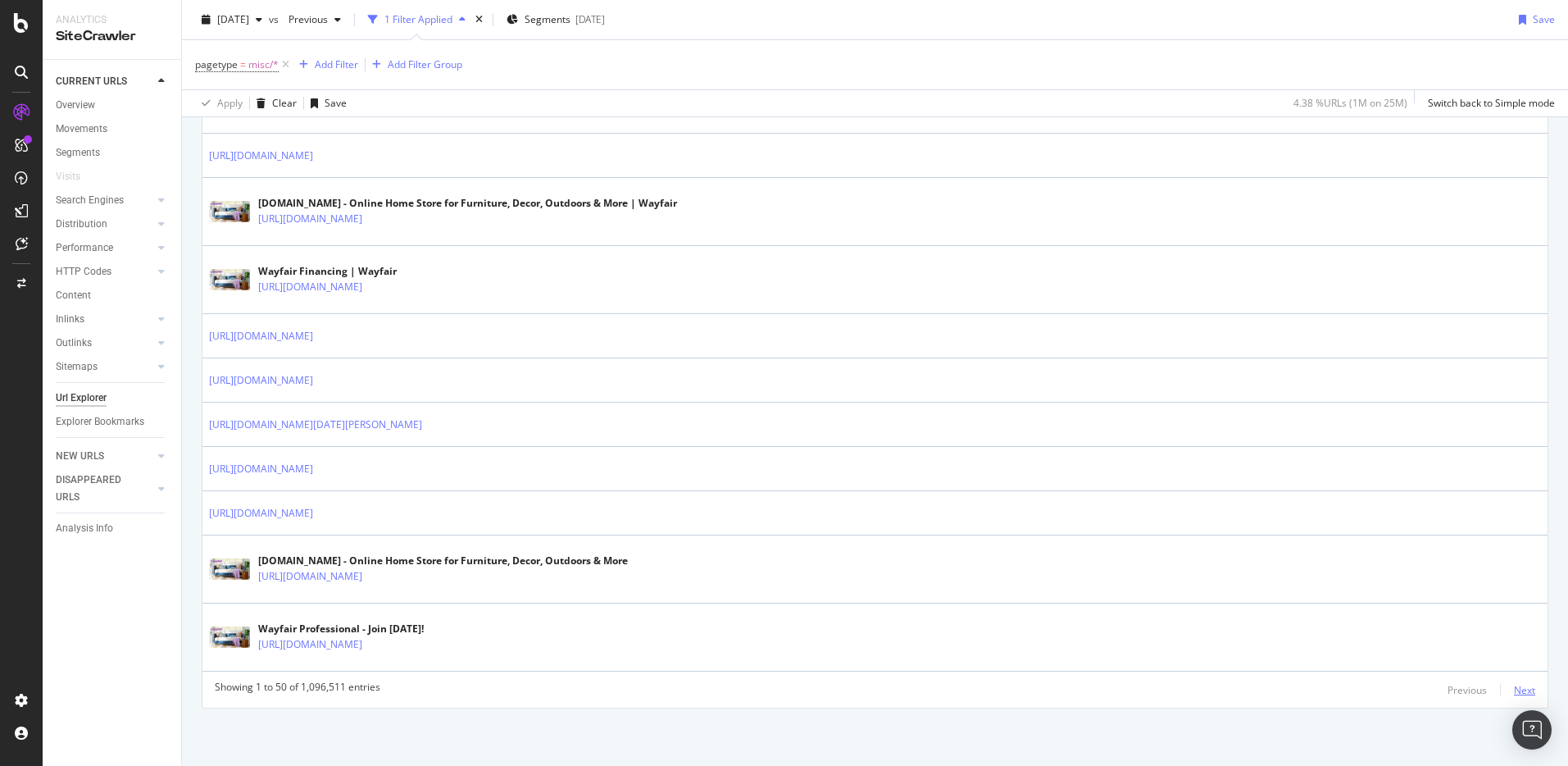
click at [1514, 683] on div "Next" at bounding box center [1524, 689] width 21 height 14
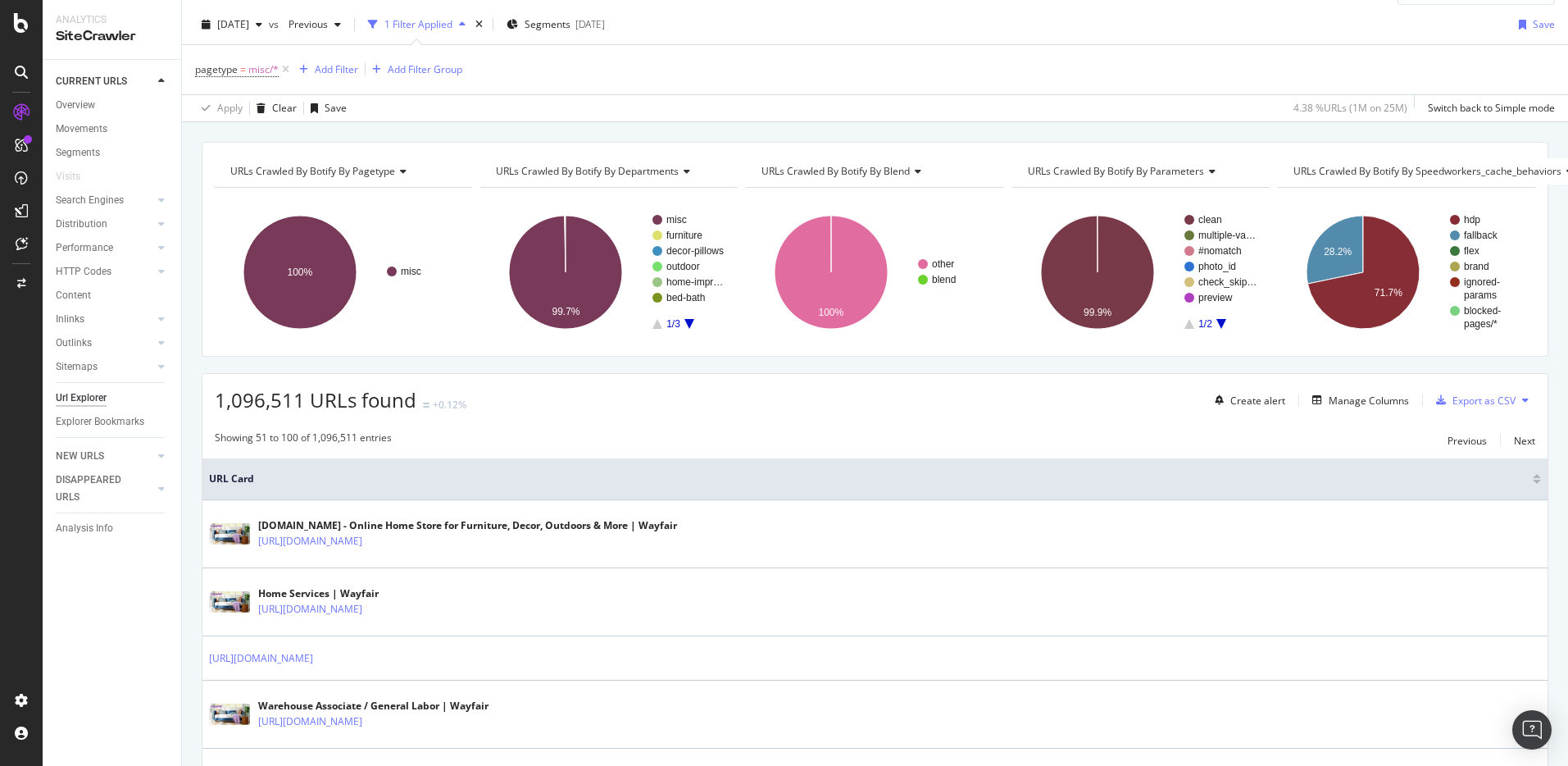
scroll to position [0, 0]
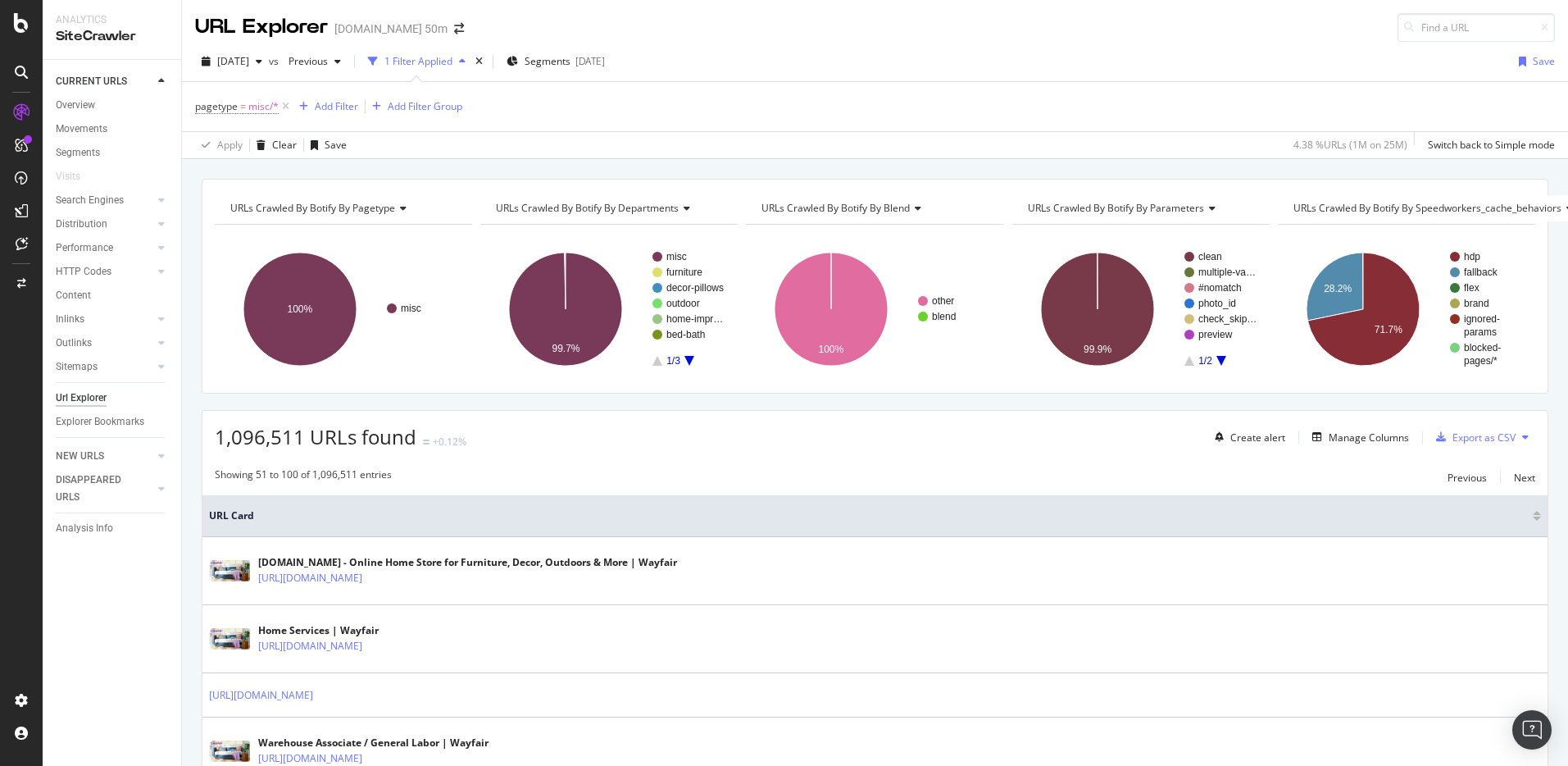
click at [218, 102] on span "pagetype" at bounding box center [216, 106] width 43 height 14
